Goal: Task Accomplishment & Management: Manage account settings

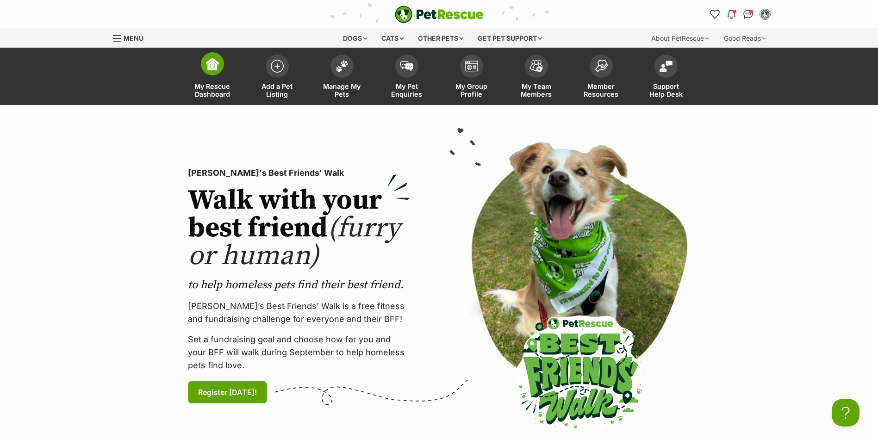
click at [209, 93] on span "My Rescue Dashboard" at bounding box center [213, 90] width 42 height 16
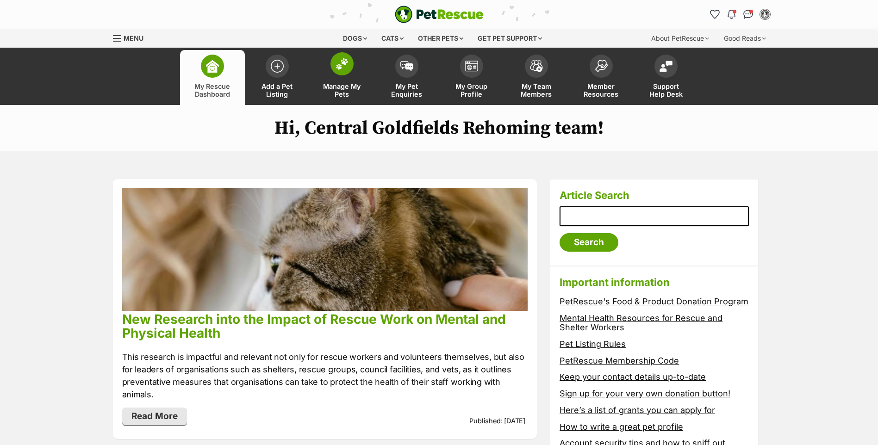
click at [343, 86] on span "Manage My Pets" at bounding box center [342, 90] width 42 height 16
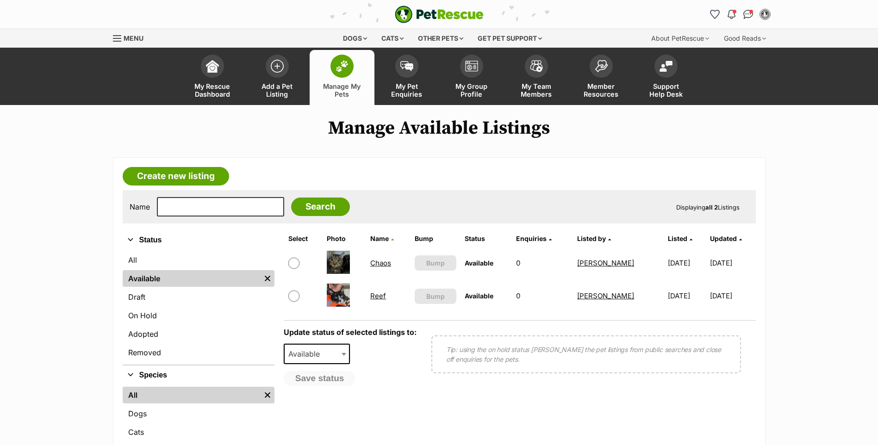
click at [378, 265] on link "Chaos" at bounding box center [380, 263] width 21 height 9
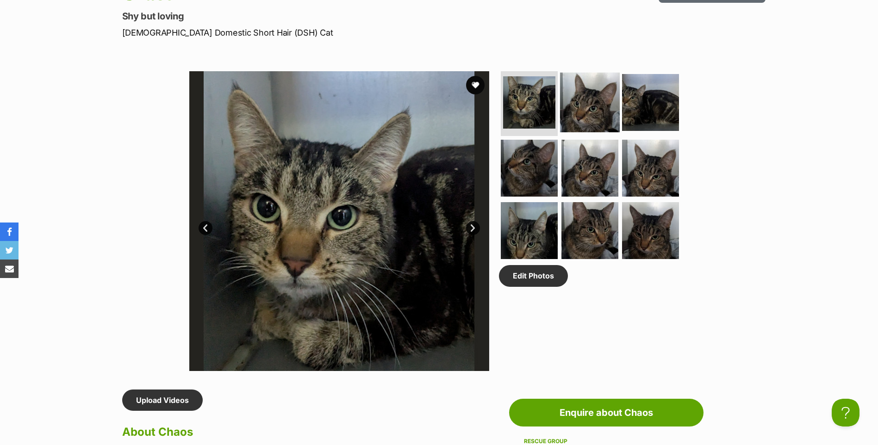
click at [591, 112] on img at bounding box center [590, 103] width 60 height 60
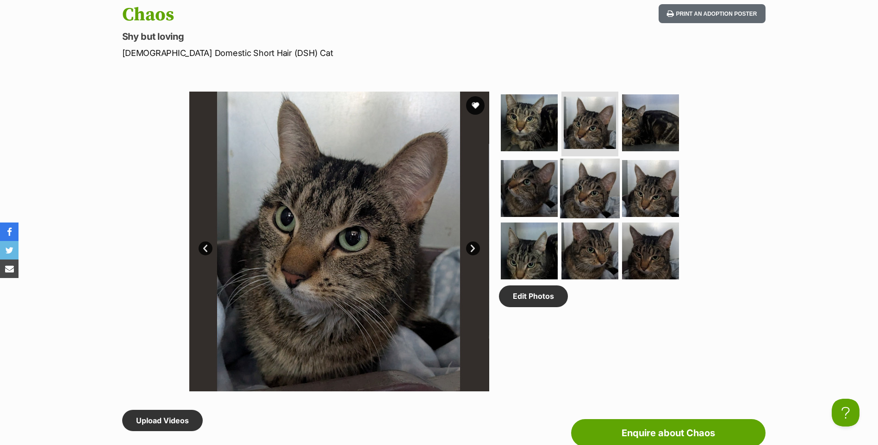
scroll to position [416, 0]
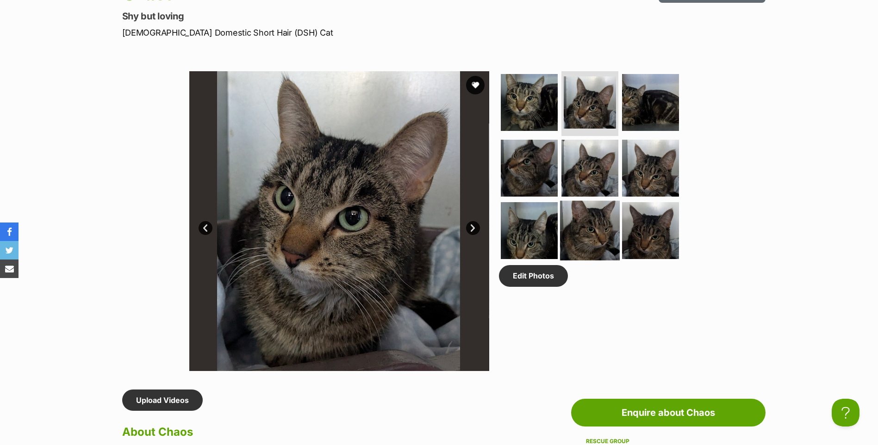
click at [593, 238] on img at bounding box center [590, 231] width 60 height 60
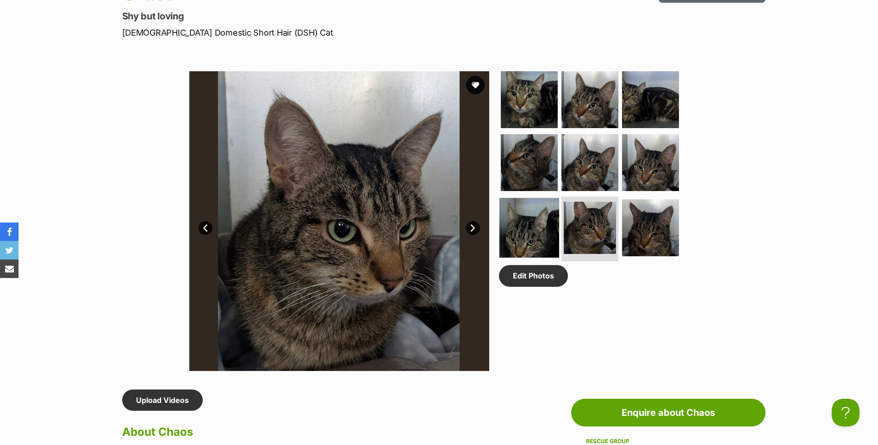
click at [510, 241] on img at bounding box center [529, 228] width 60 height 60
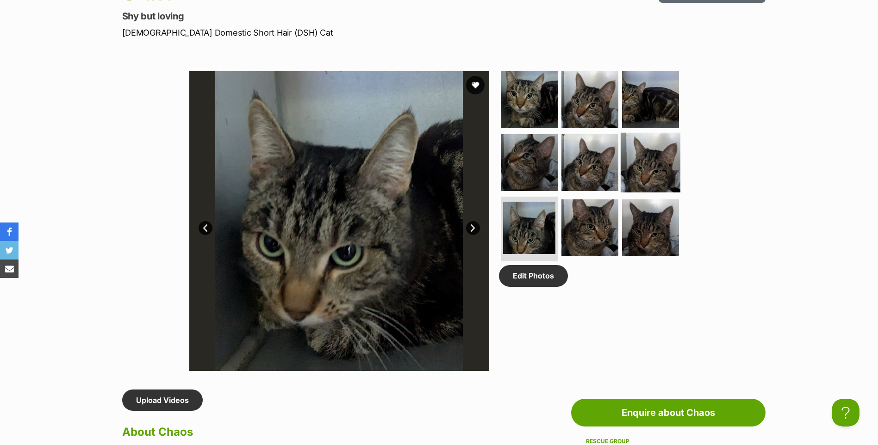
click at [653, 166] on img at bounding box center [650, 162] width 60 height 60
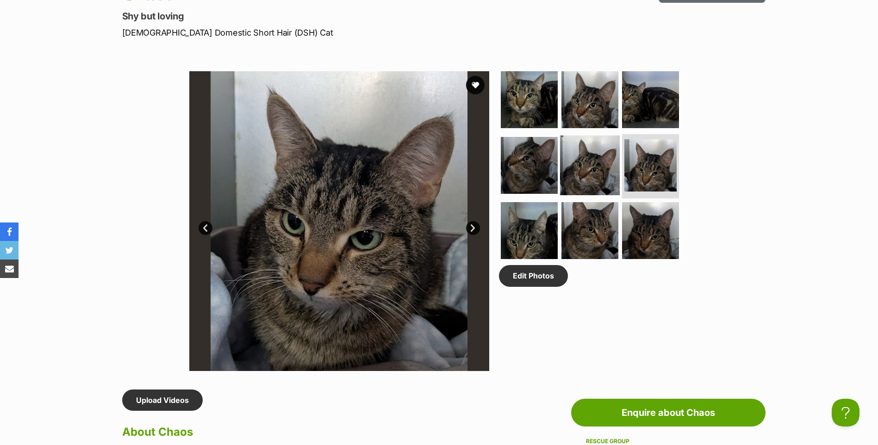
click at [585, 169] on img at bounding box center [590, 165] width 60 height 60
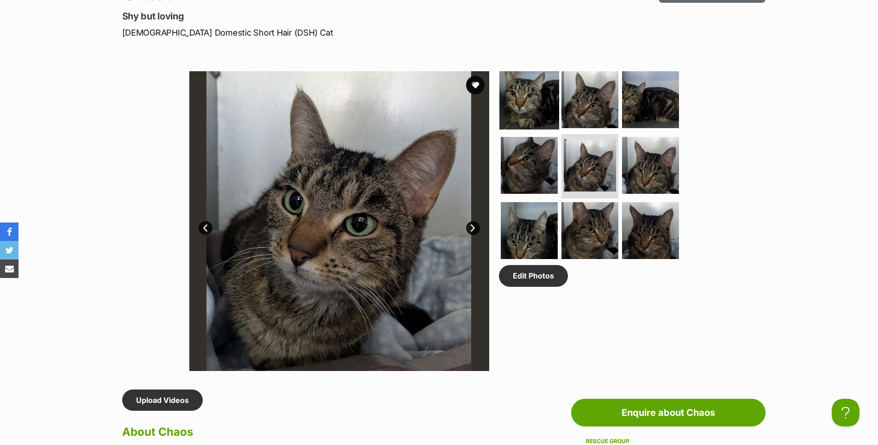
click at [527, 95] on img at bounding box center [529, 100] width 60 height 60
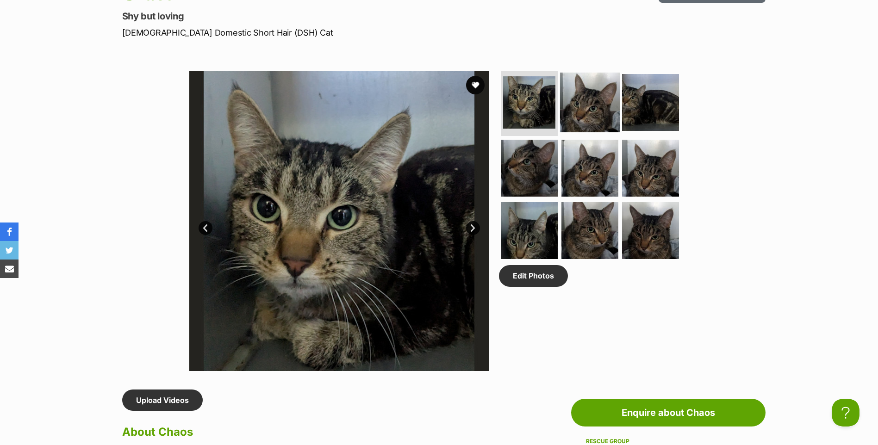
click at [579, 104] on img at bounding box center [590, 103] width 60 height 60
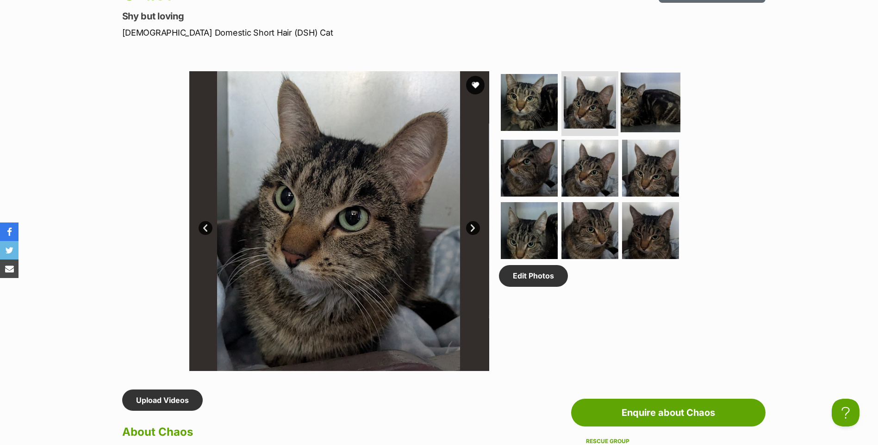
click at [644, 106] on img at bounding box center [650, 103] width 60 height 60
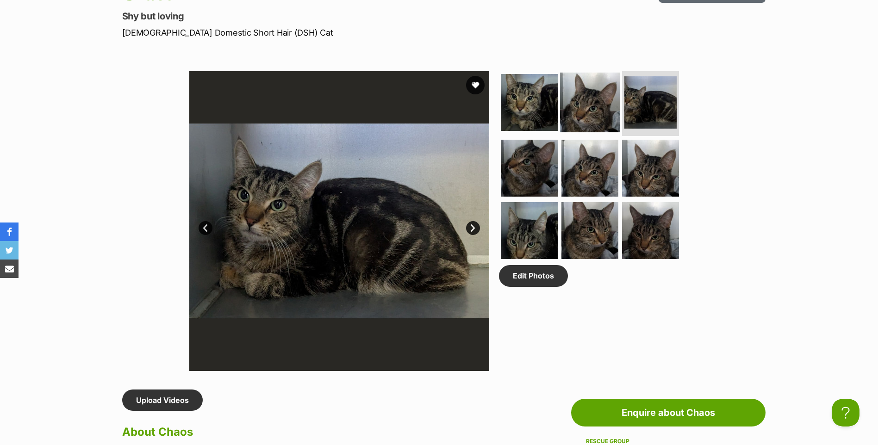
click at [594, 106] on img at bounding box center [590, 103] width 60 height 60
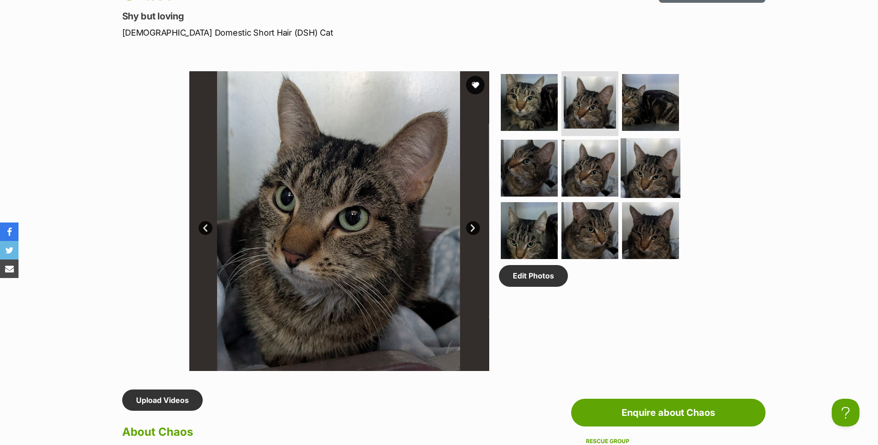
click at [651, 166] on img at bounding box center [650, 168] width 60 height 60
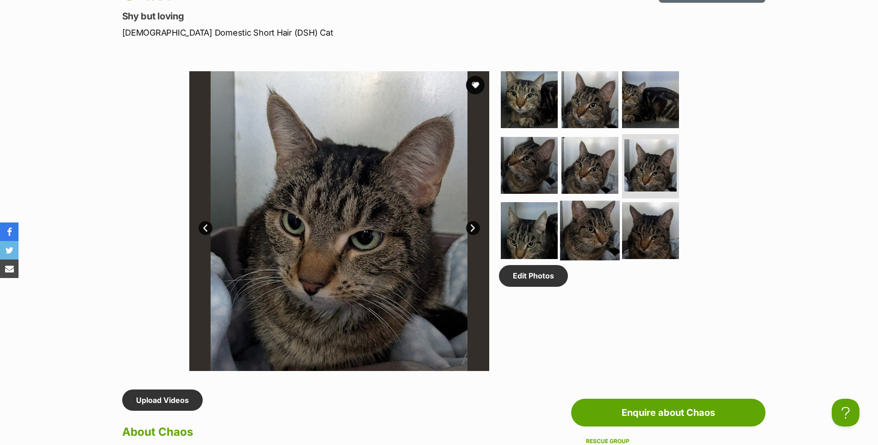
click at [595, 234] on img at bounding box center [590, 231] width 60 height 60
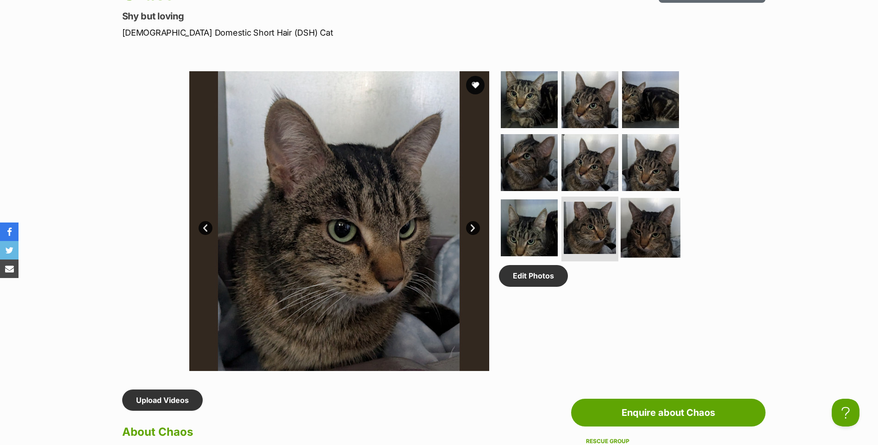
click at [657, 225] on img at bounding box center [650, 228] width 60 height 60
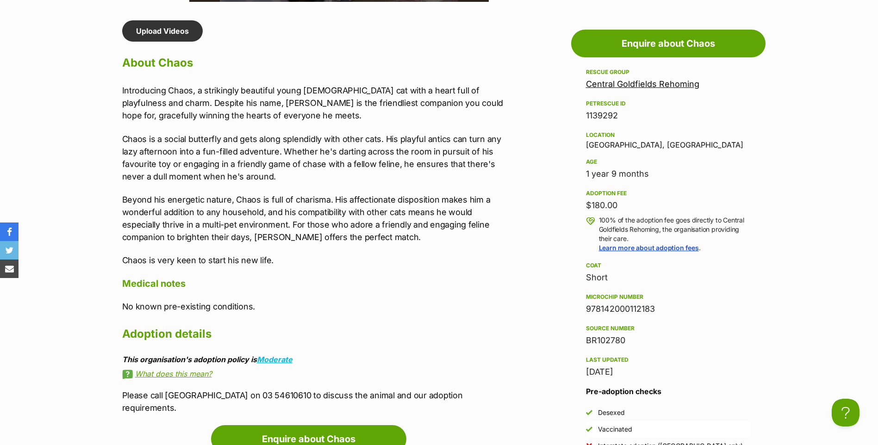
scroll to position [787, 0]
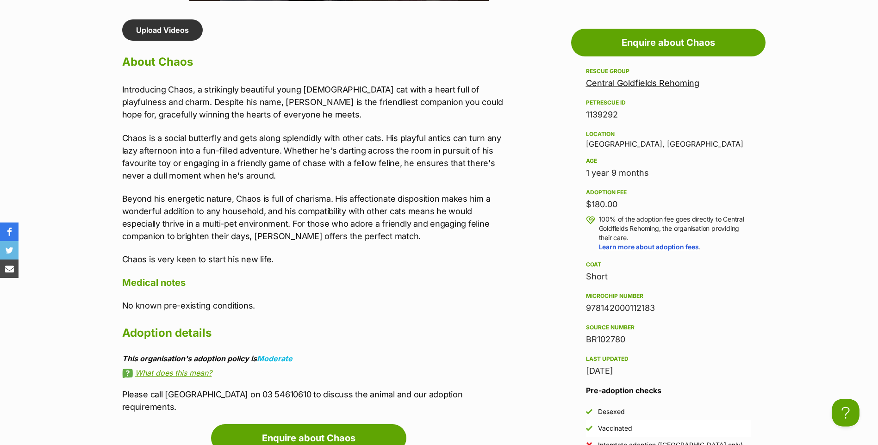
click at [354, 34] on div "Upload Videos About Chaos Introducing Chaos, a strikingly beautiful young [DEMO…" at bounding box center [313, 216] width 382 height 394
click at [199, 375] on link "What does this mean?" at bounding box center [313, 373] width 382 height 8
